Goal: Task Accomplishment & Management: Manage account settings

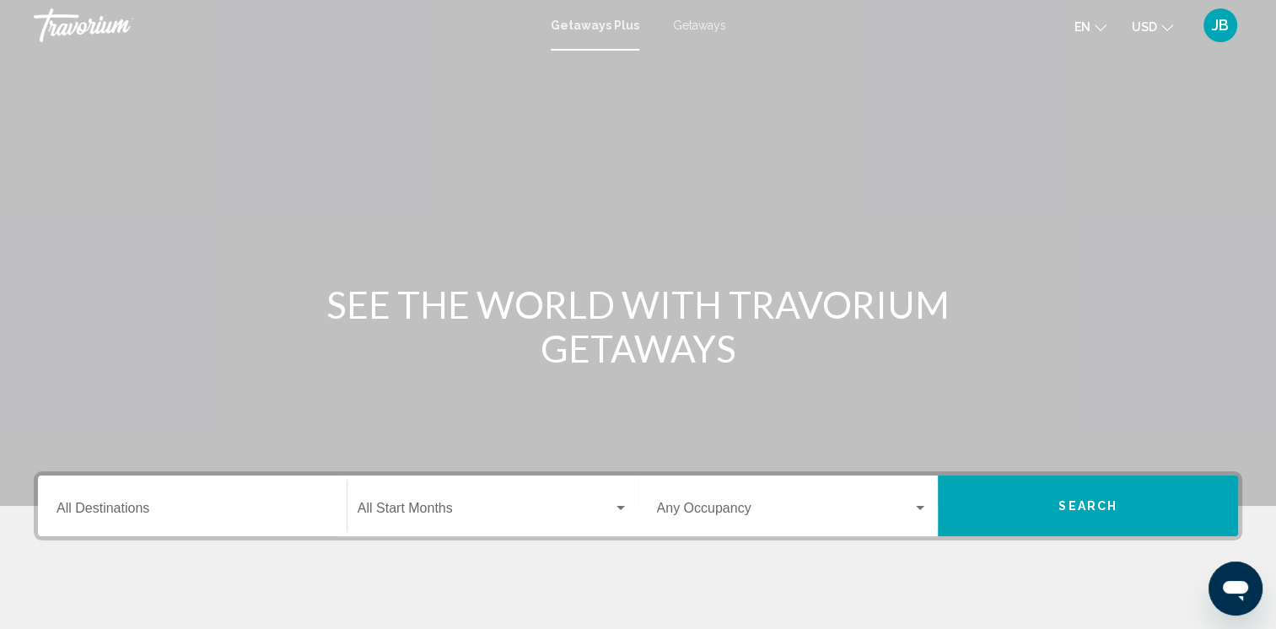
click at [1209, 35] on div "JB" at bounding box center [1221, 25] width 34 height 34
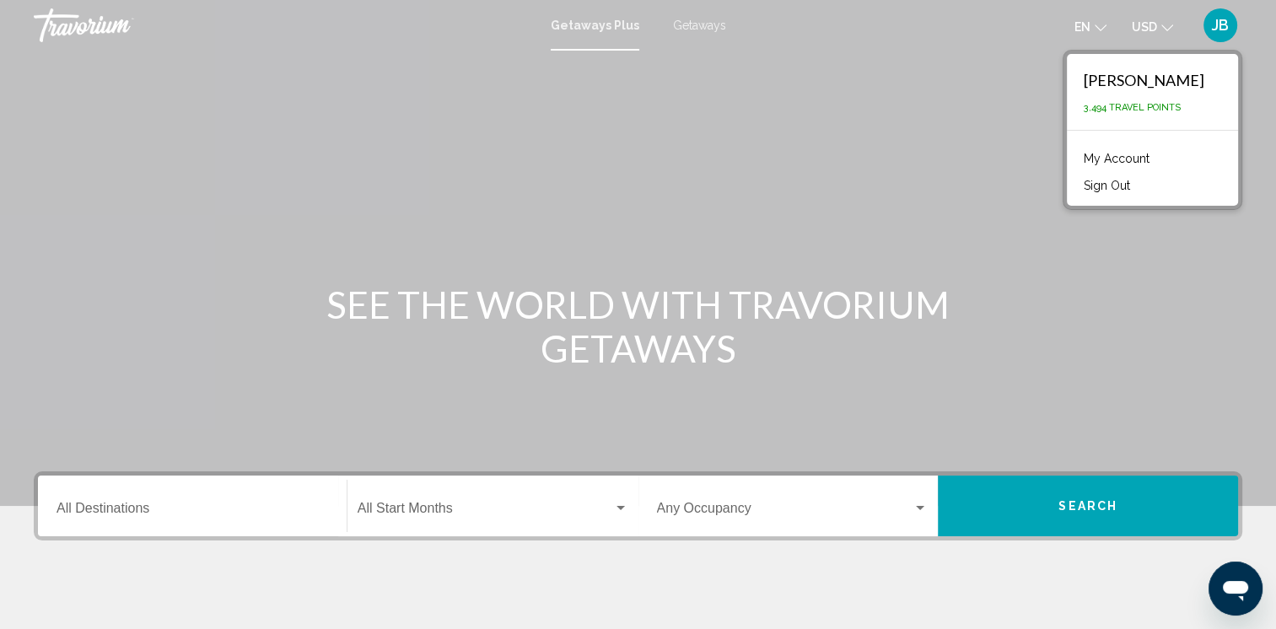
click at [1115, 164] on link "My Account" at bounding box center [1117, 159] width 83 height 22
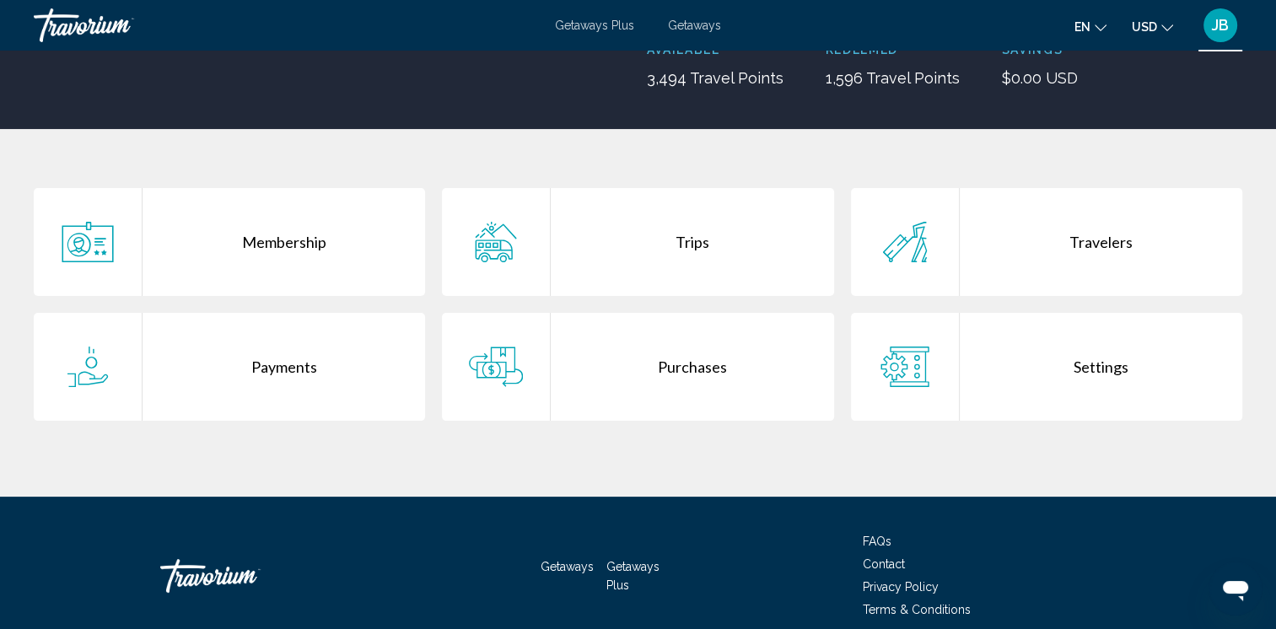
scroll to position [321, 0]
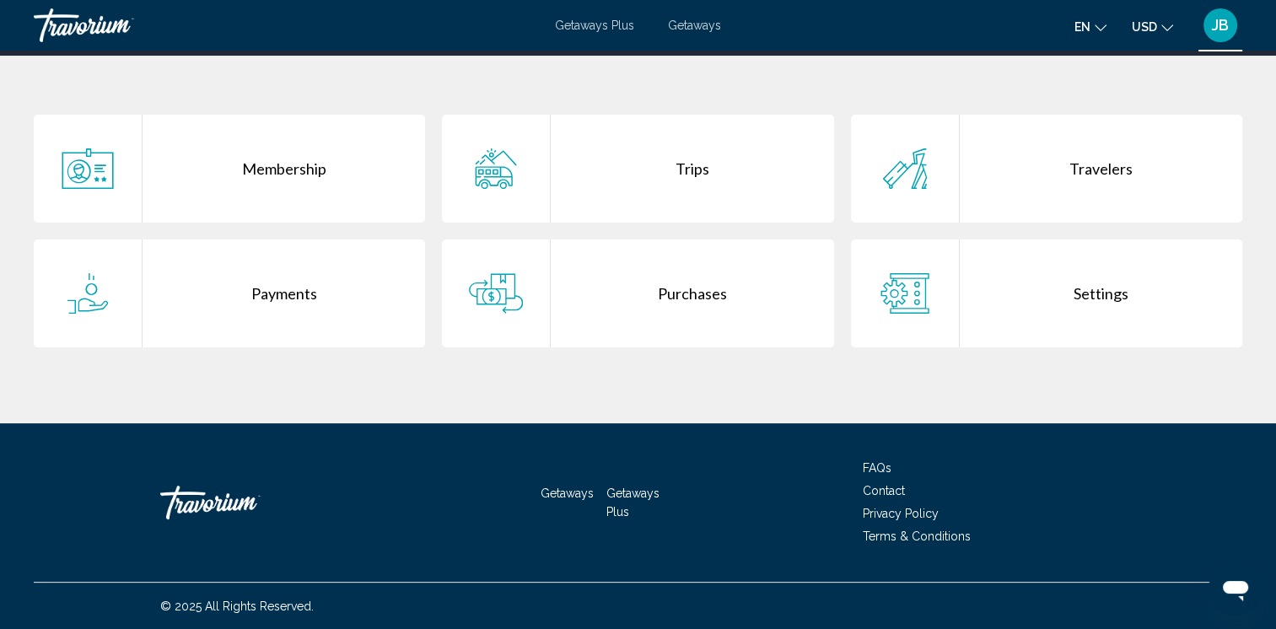
click at [301, 284] on div "Payments" at bounding box center [284, 294] width 283 height 108
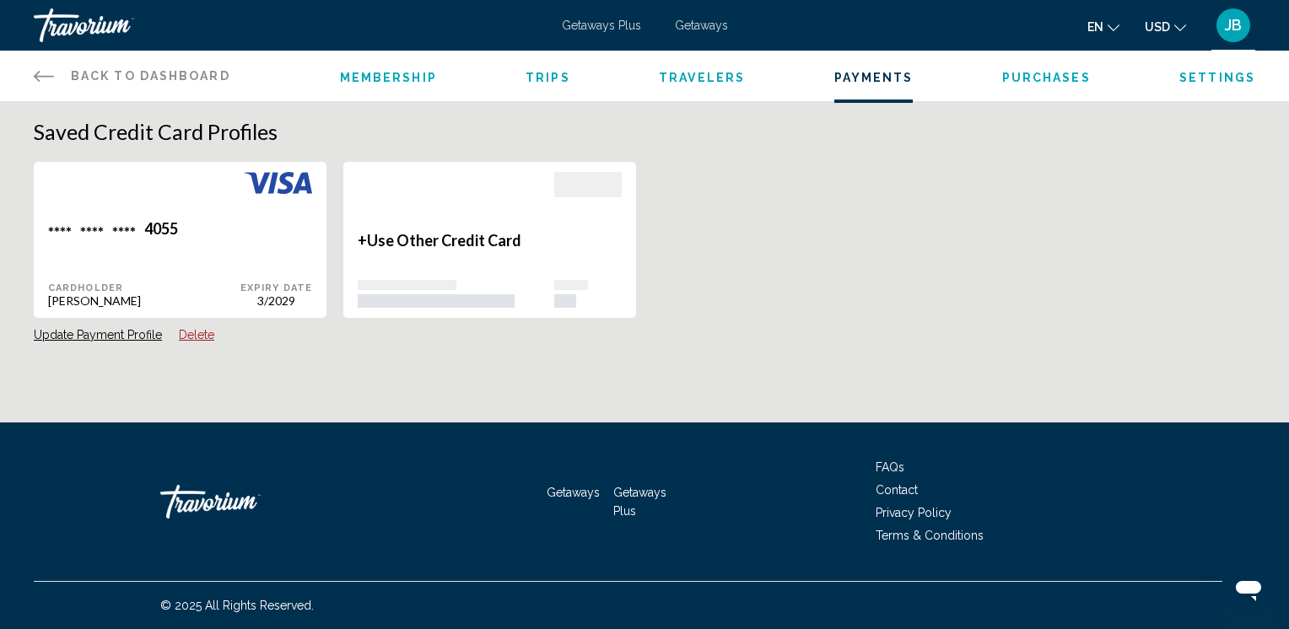
click at [680, 83] on span "Travelers" at bounding box center [702, 77] width 86 height 13
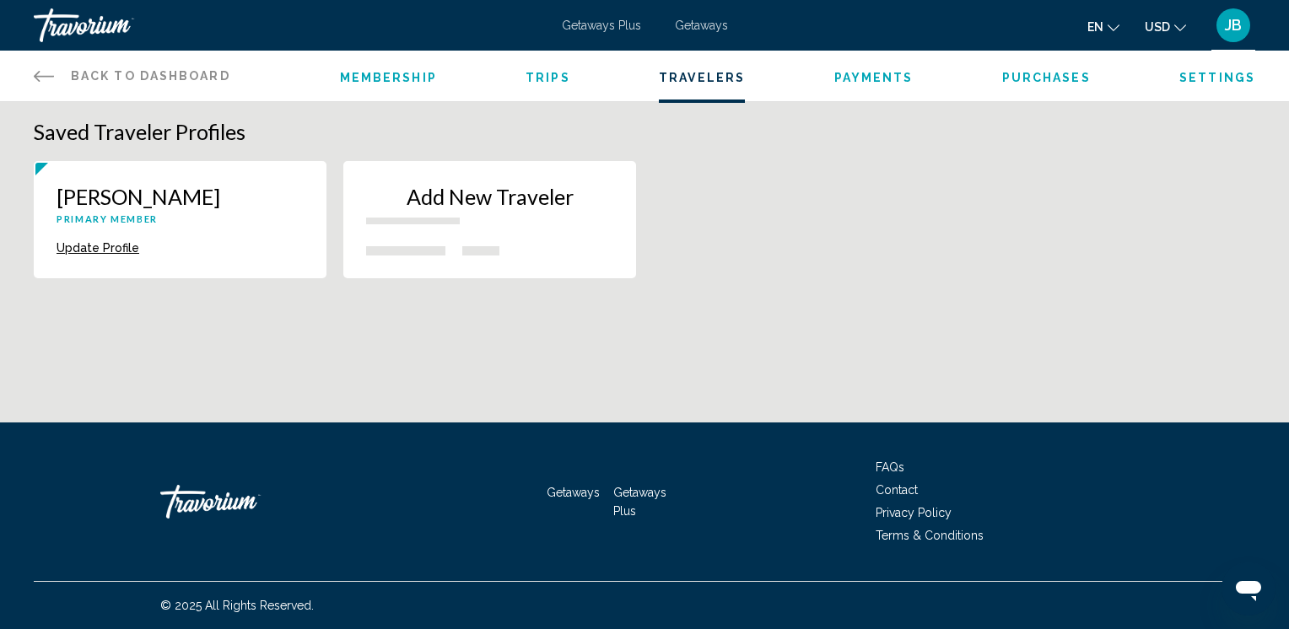
click at [537, 76] on span "Trips" at bounding box center [548, 77] width 45 height 13
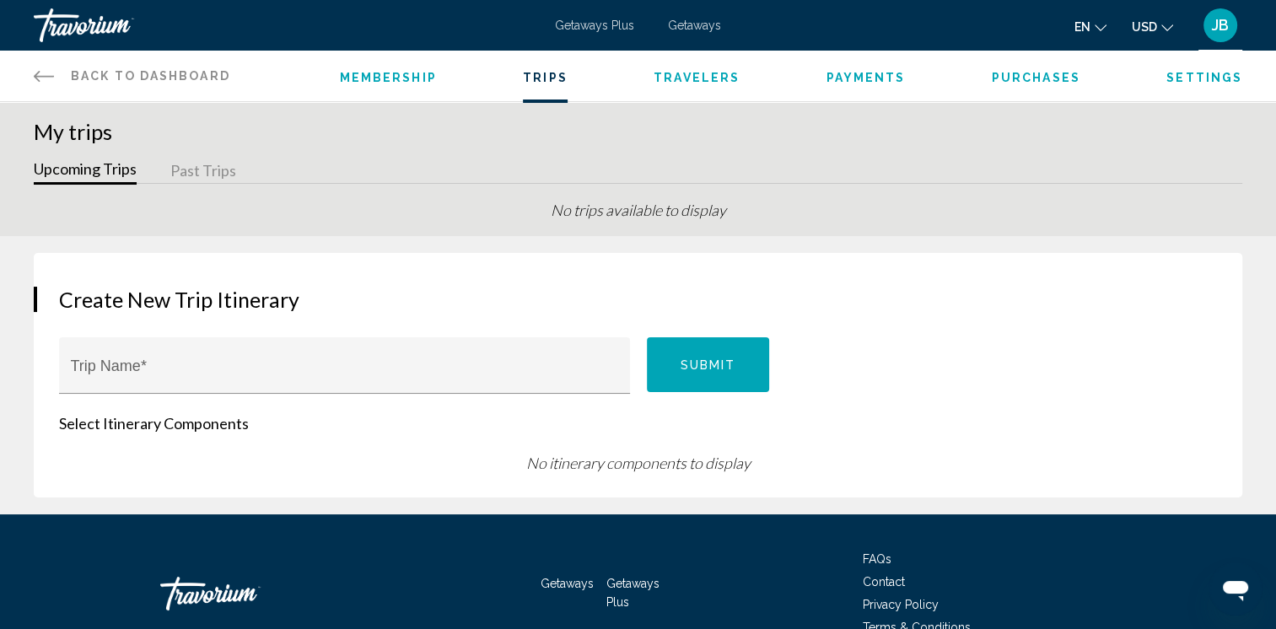
click at [387, 83] on span "Membership" at bounding box center [388, 77] width 97 height 13
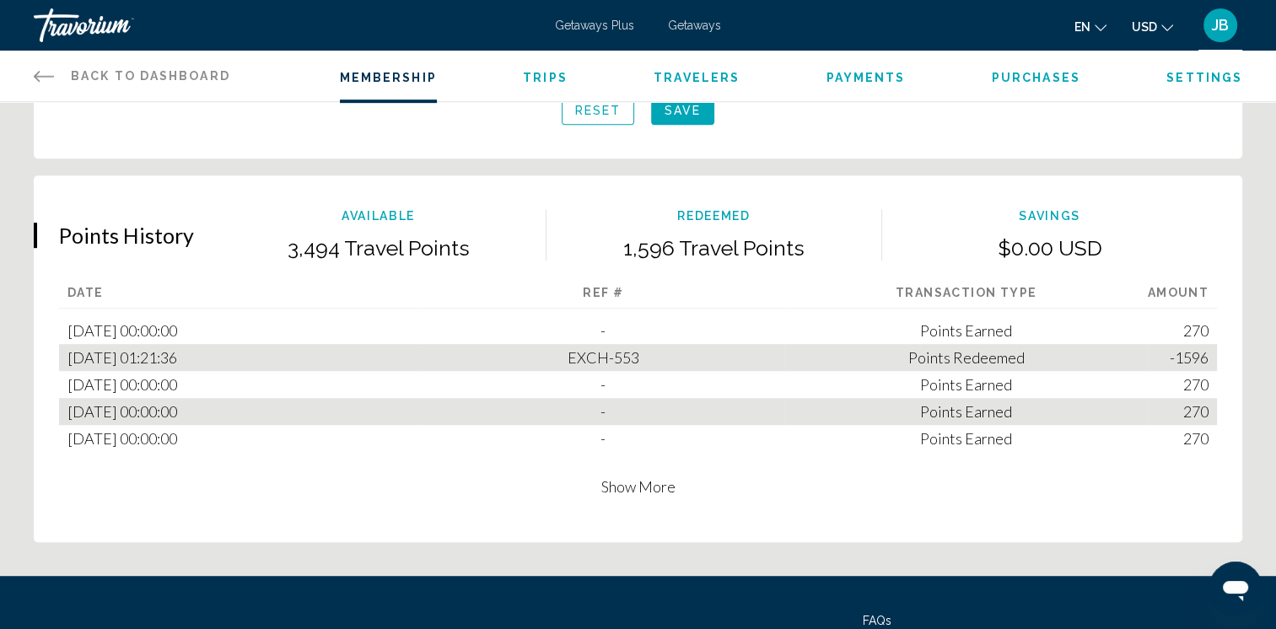
scroll to position [990, 0]
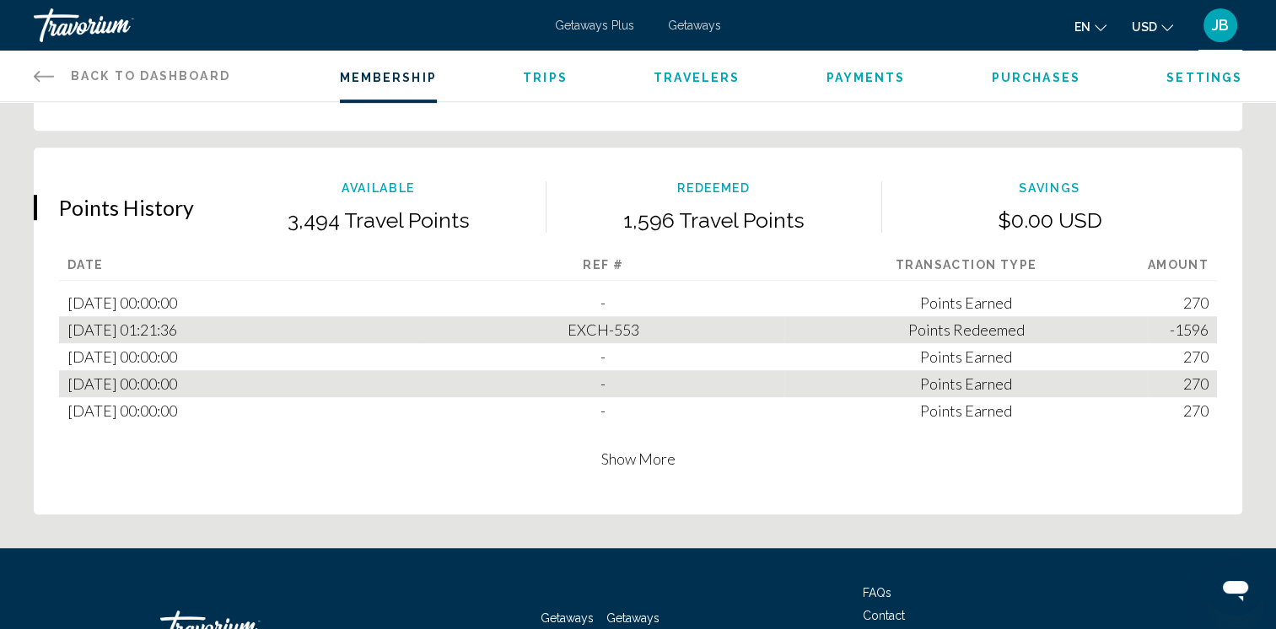
click at [641, 462] on span "Show More" at bounding box center [639, 459] width 74 height 19
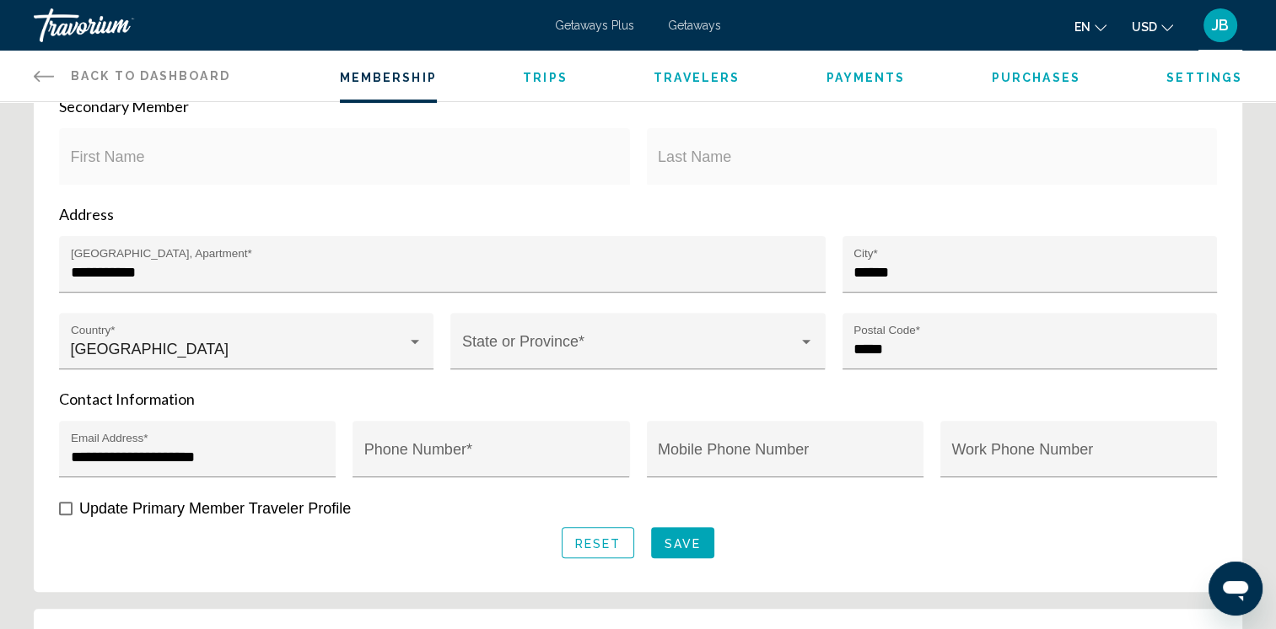
scroll to position [618, 0]
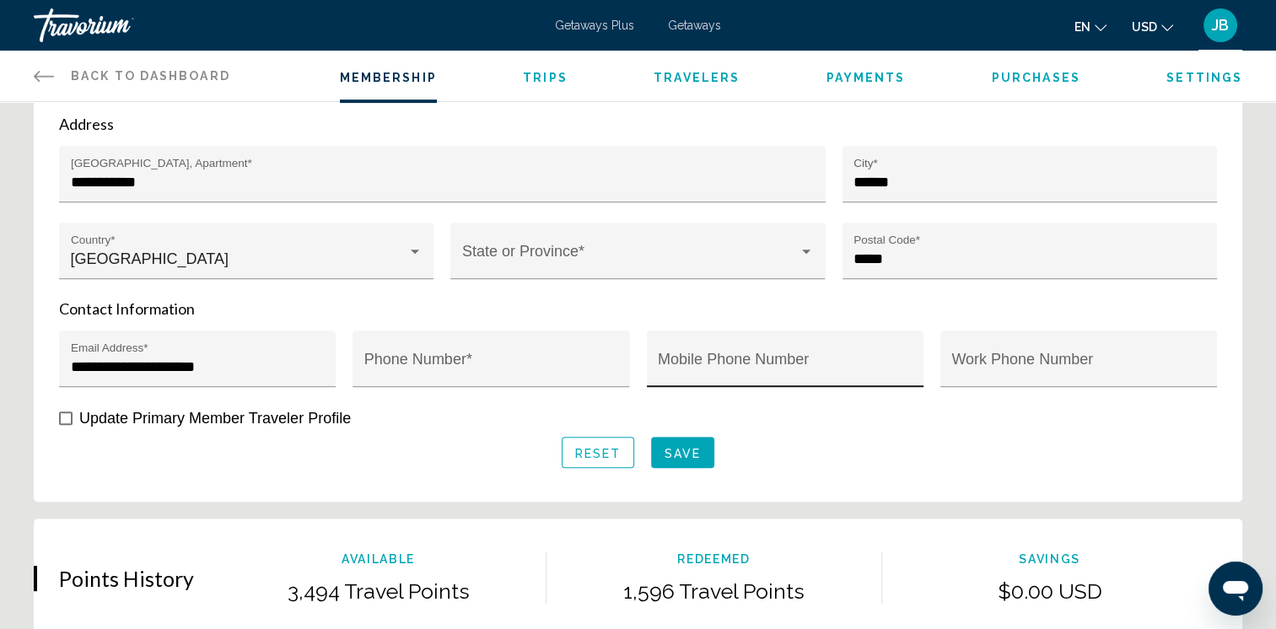
click at [676, 365] on input "Mobile Phone Number" at bounding box center [785, 367] width 254 height 17
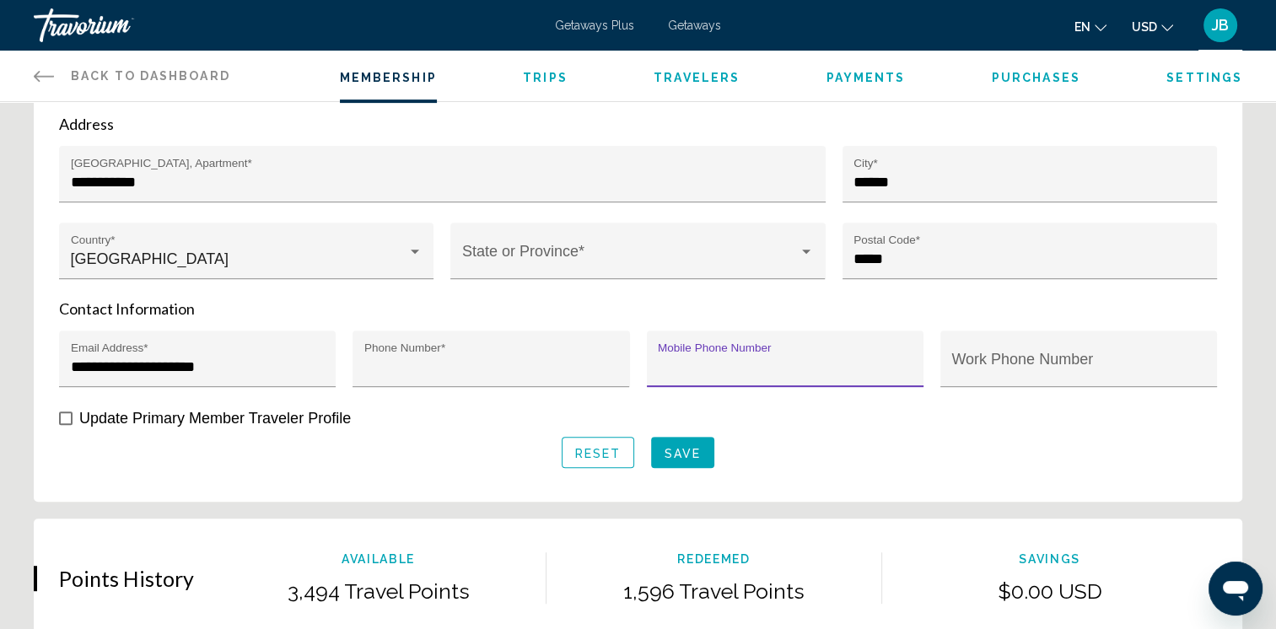
type input "**********"
click at [694, 455] on span "Save" at bounding box center [683, 452] width 36 height 13
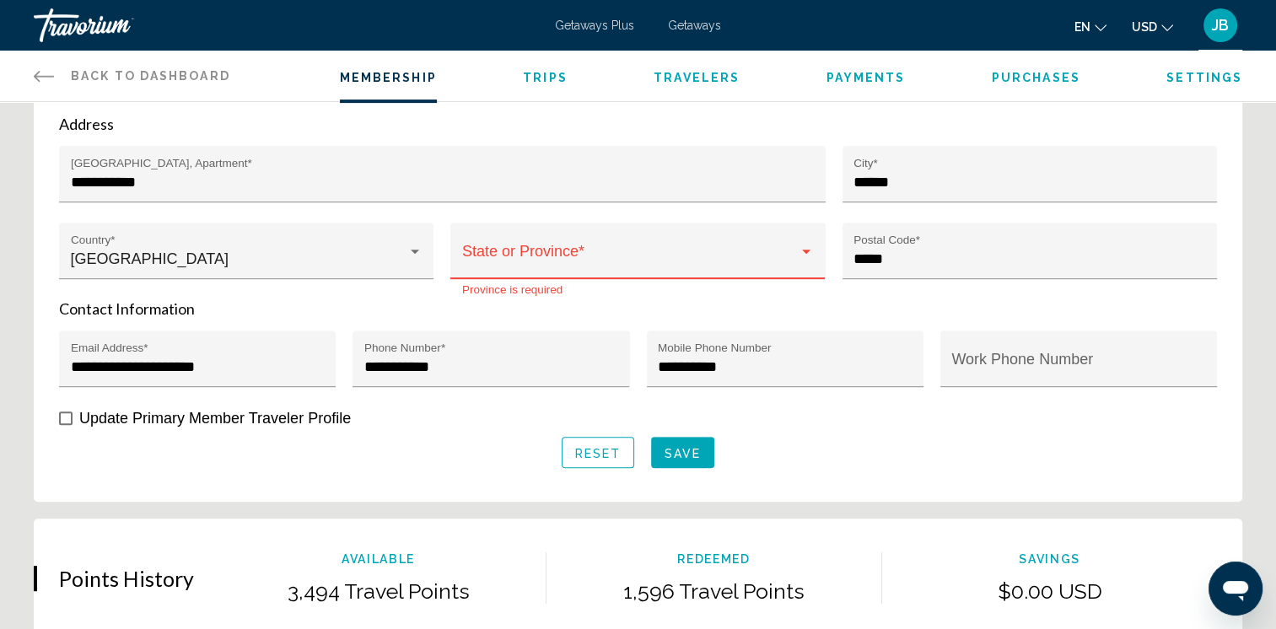
click at [596, 251] on span "Main content" at bounding box center [630, 259] width 337 height 17
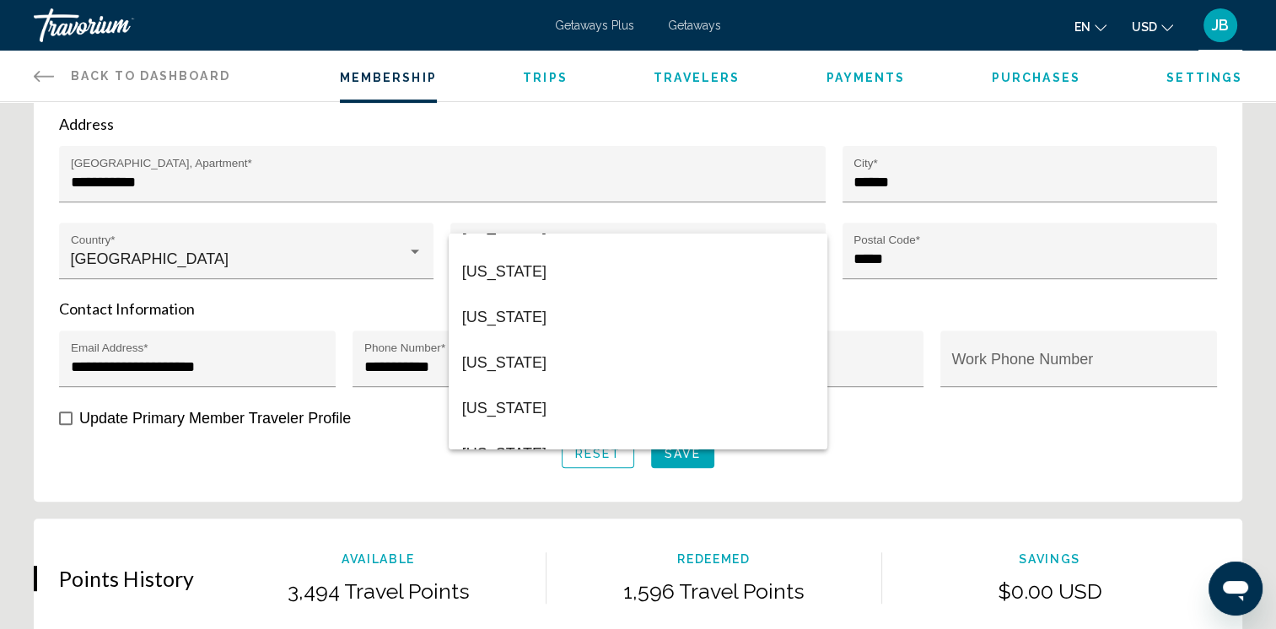
scroll to position [337, 0]
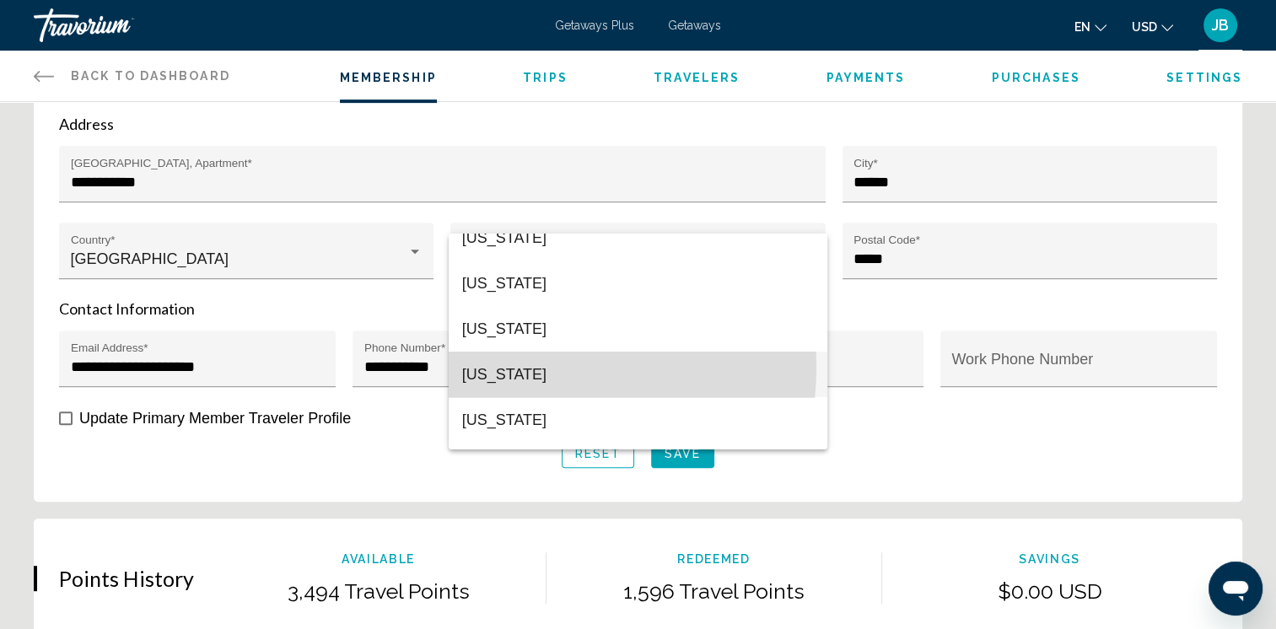
click at [511, 367] on span "[US_STATE]" at bounding box center [638, 375] width 352 height 46
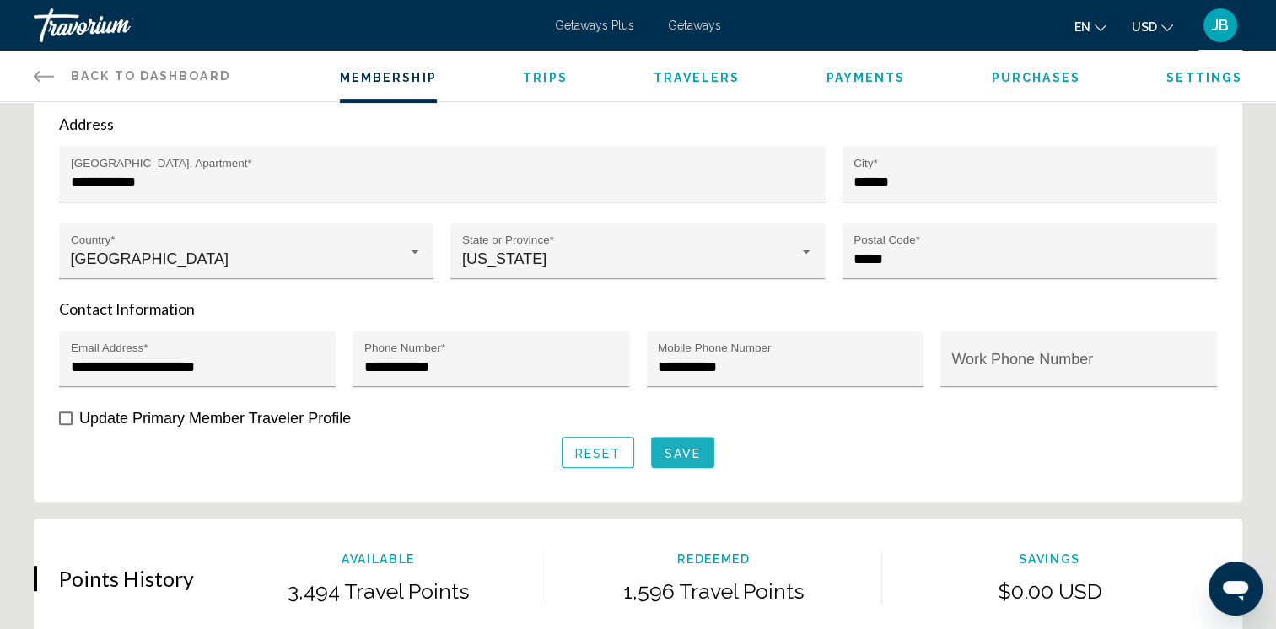
click at [683, 446] on span "Save" at bounding box center [683, 452] width 36 height 13
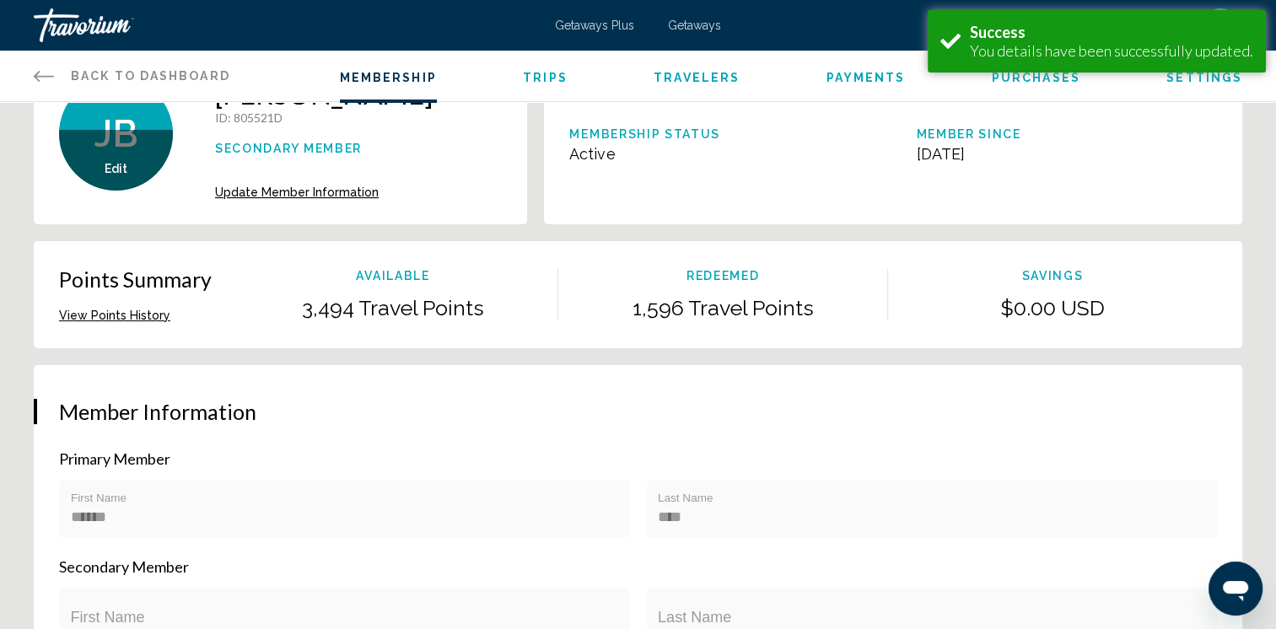
scroll to position [0, 0]
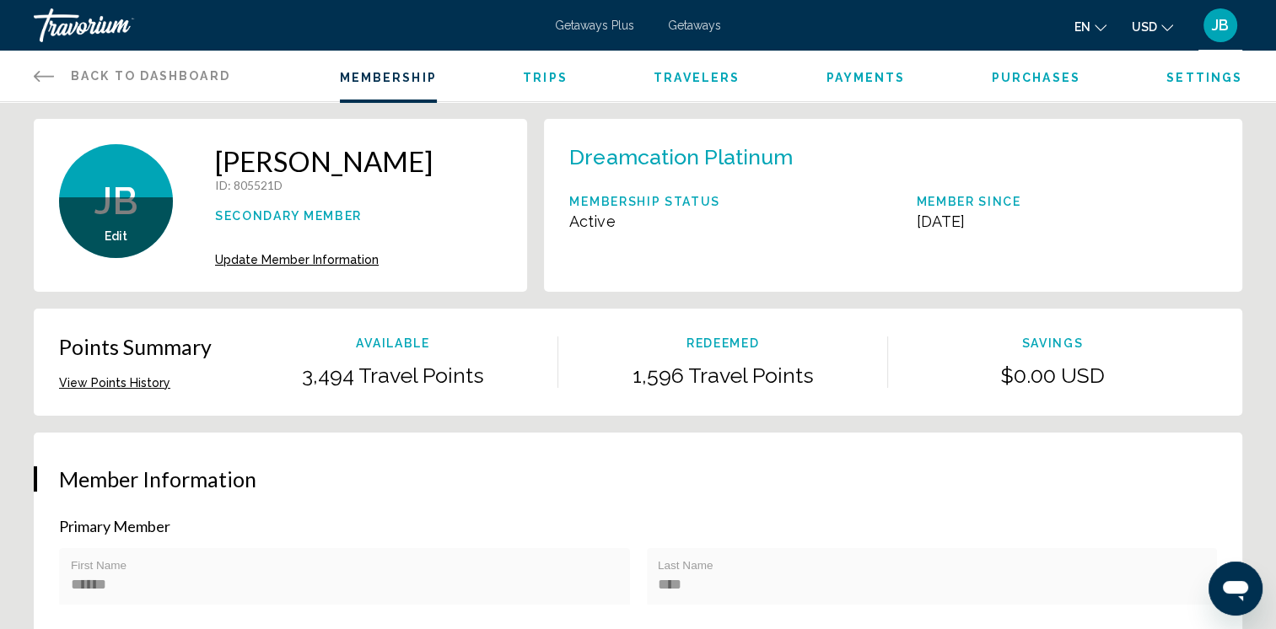
click at [1208, 75] on span "Settings" at bounding box center [1205, 77] width 76 height 13
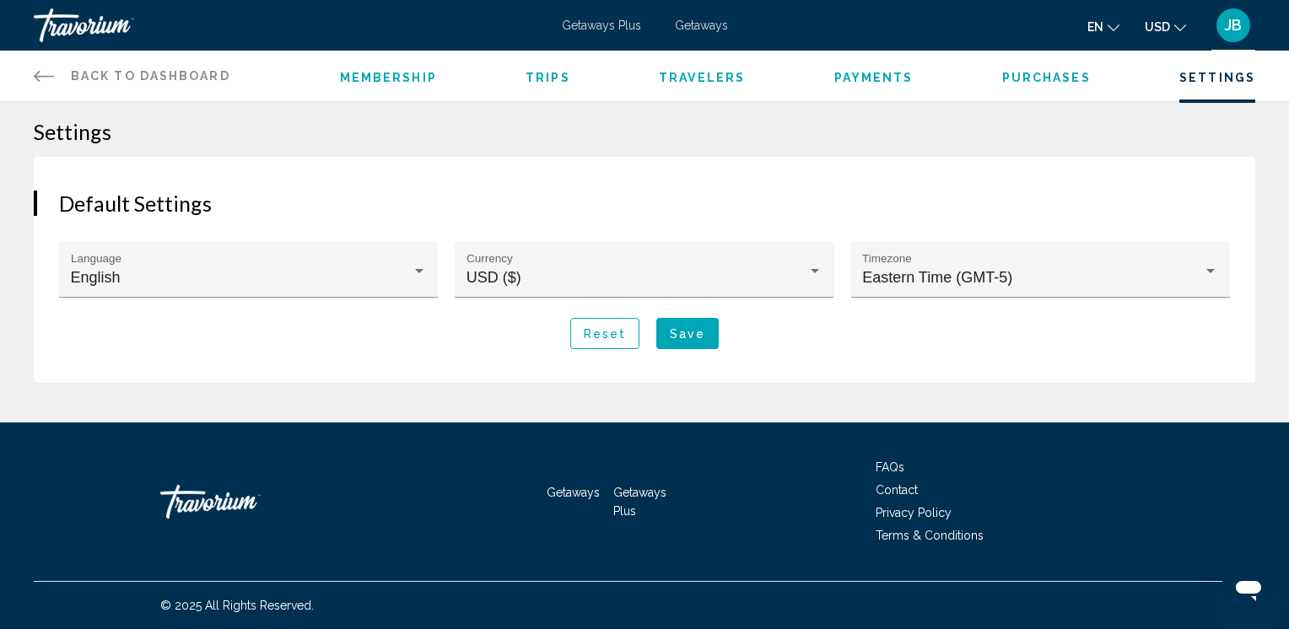
click at [1037, 78] on span "Purchases" at bounding box center [1046, 77] width 89 height 13
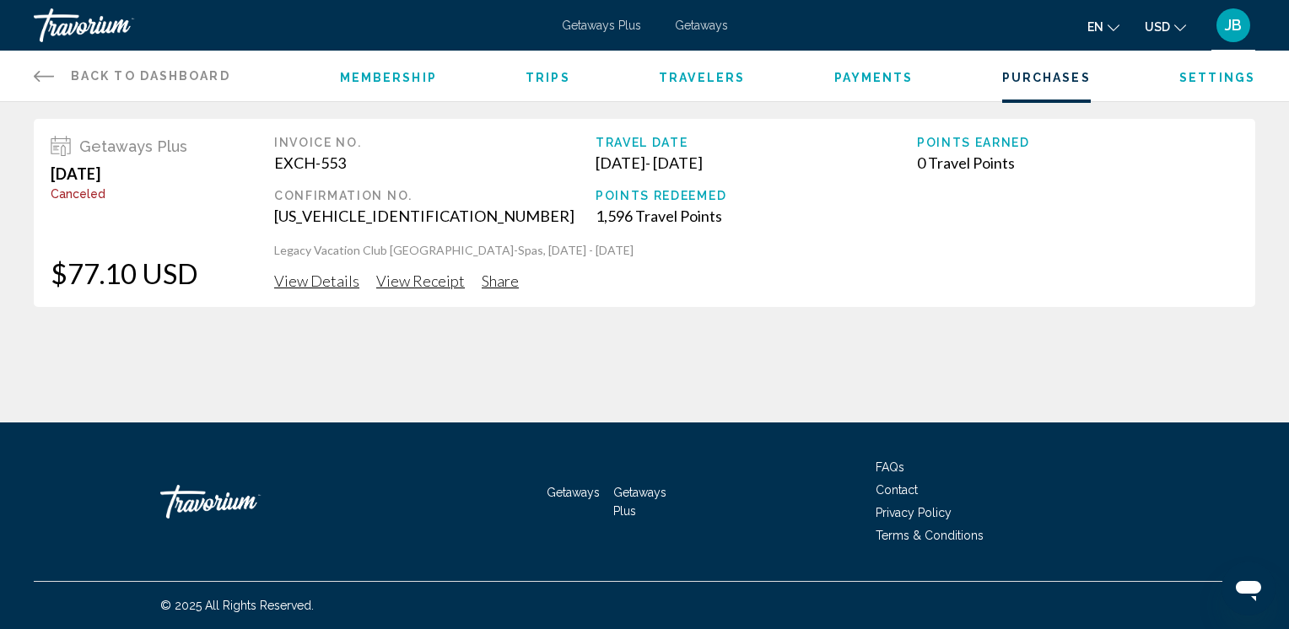
click at [332, 276] on span "View Details" at bounding box center [316, 281] width 85 height 19
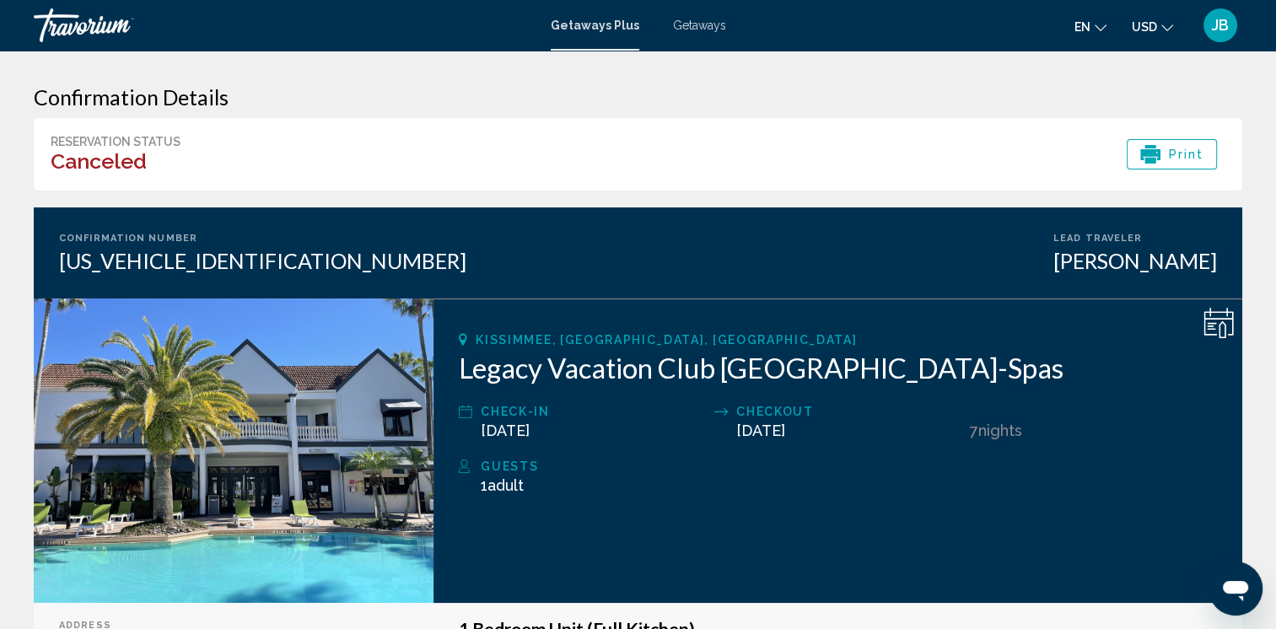
click at [1220, 29] on span "JB" at bounding box center [1220, 25] width 17 height 17
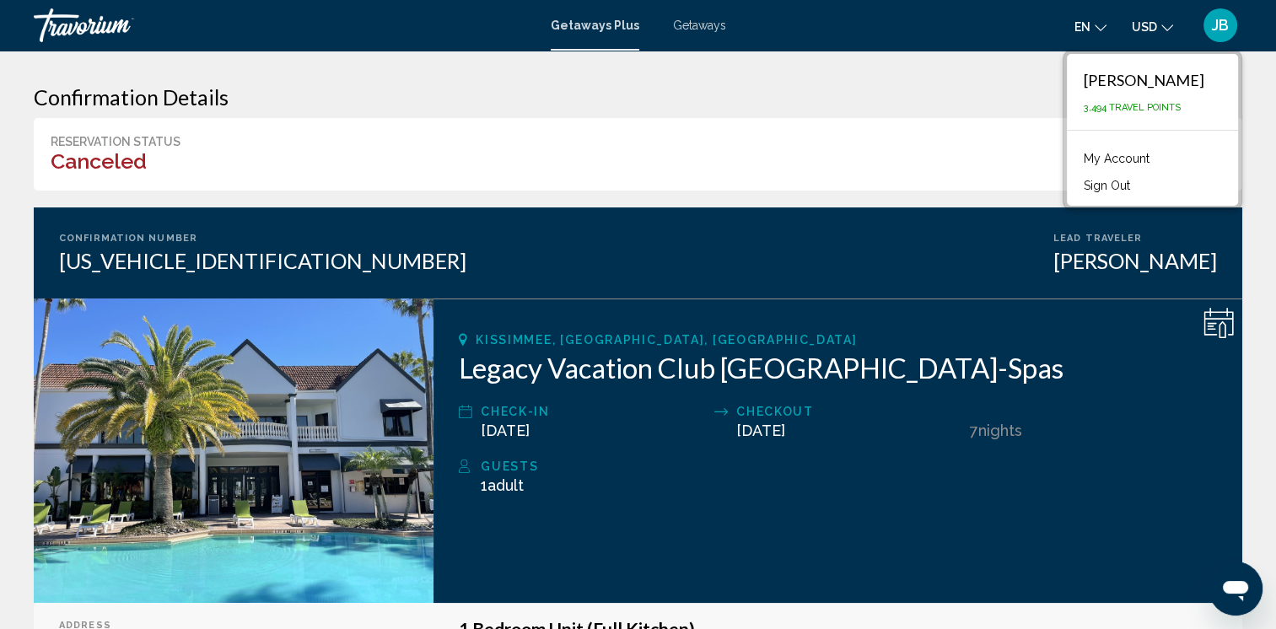
click at [1181, 103] on span "3,494 Travel Points" at bounding box center [1132, 107] width 97 height 11
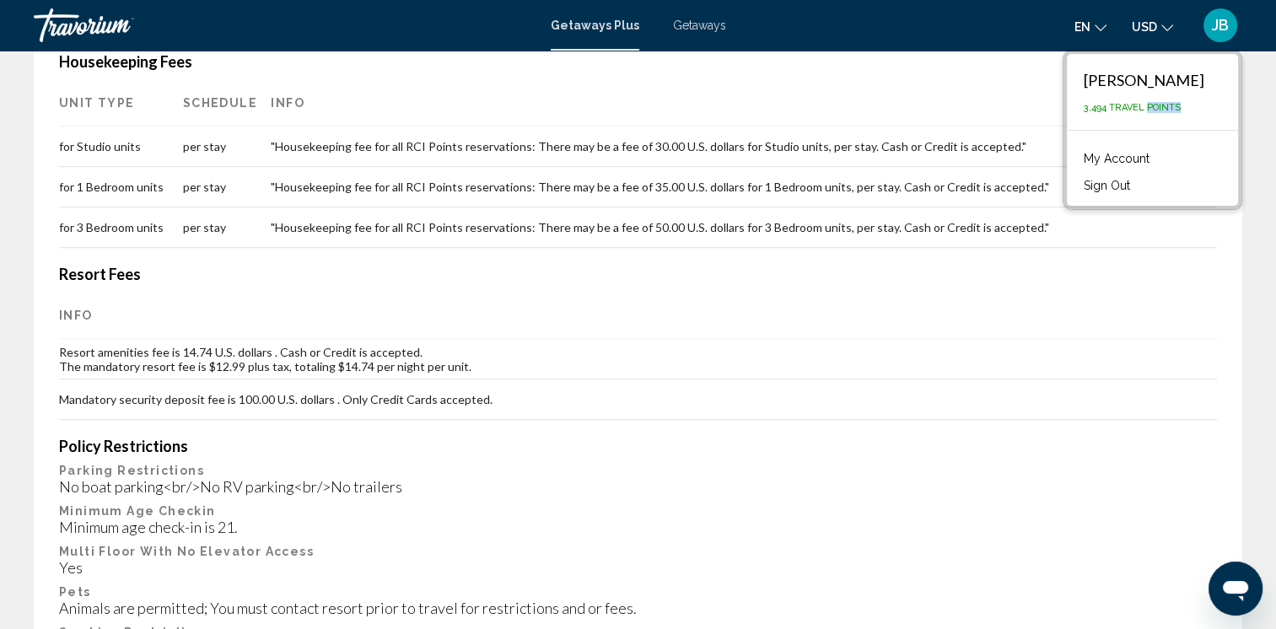
scroll to position [866, 0]
